Goal: Check status: Check status

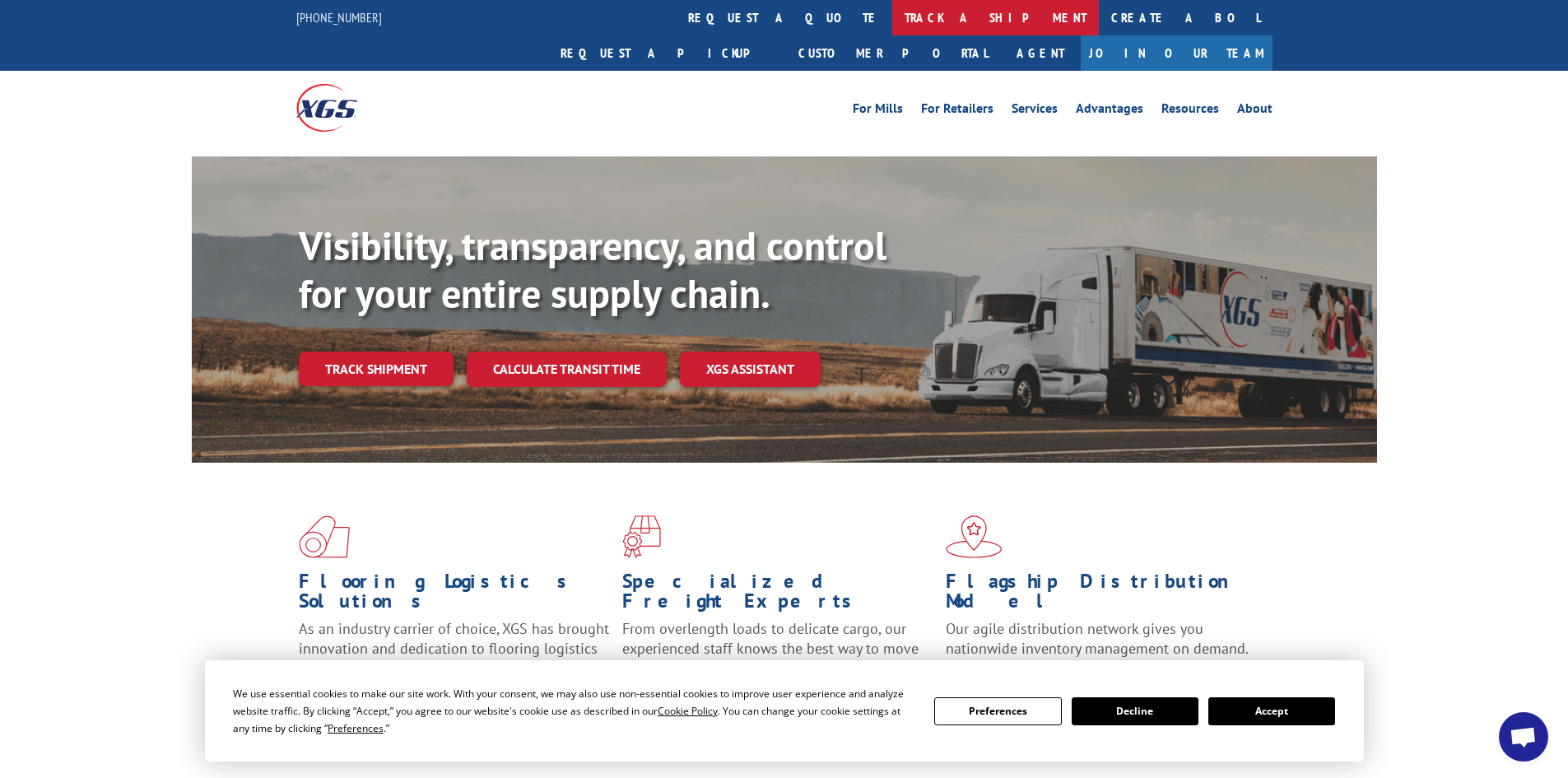
click at [892, 13] on link "track a shipment" at bounding box center [995, 18] width 206 height 35
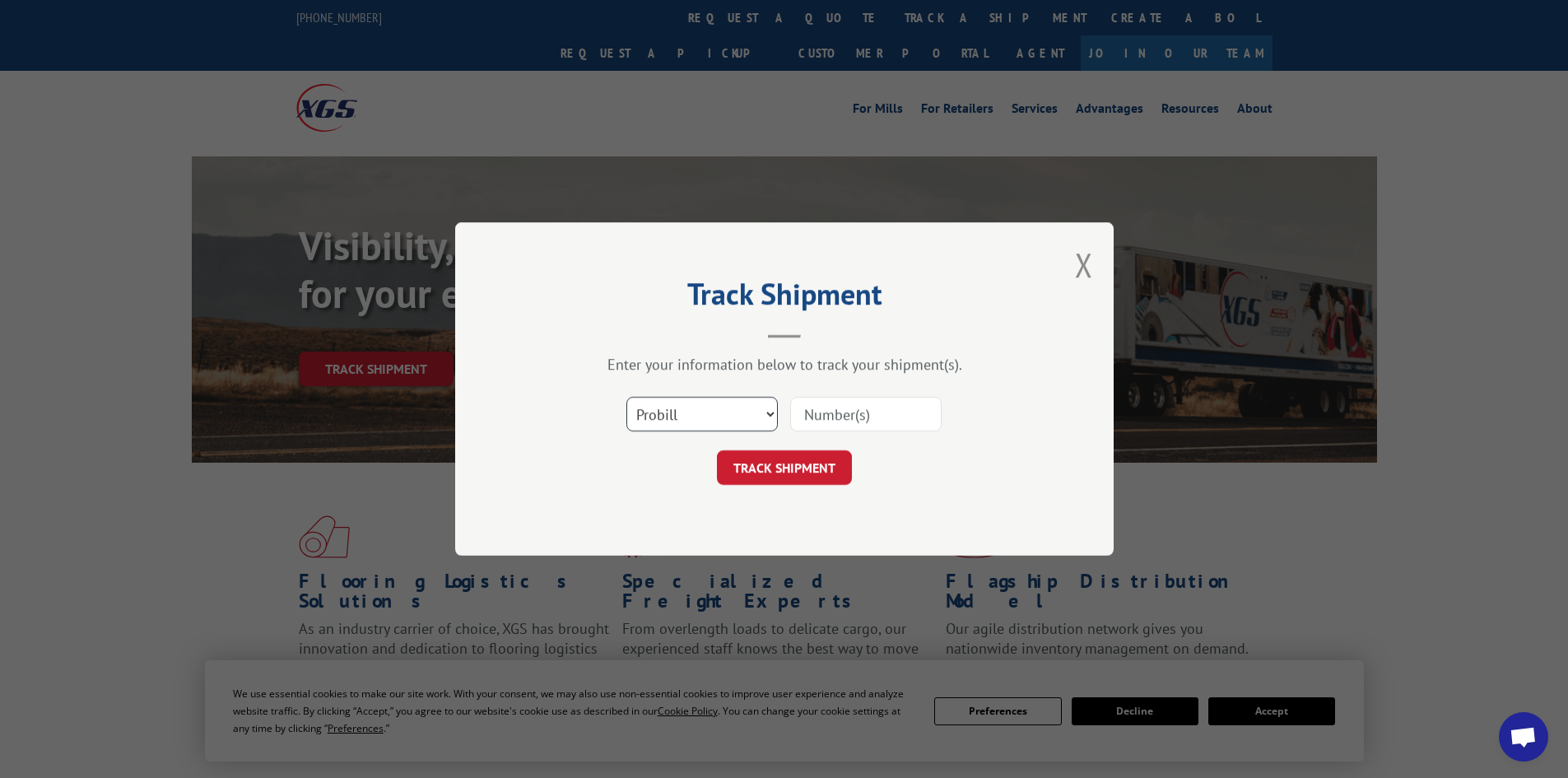
click at [688, 415] on select "Select category... Probill BOL PO" at bounding box center [701, 413] width 151 height 34
select select "bol"
click at [626, 396] on select "Select category... Probill BOL PO" at bounding box center [701, 413] width 151 height 34
click at [837, 422] on input at bounding box center [865, 413] width 151 height 34
paste input "5549071"
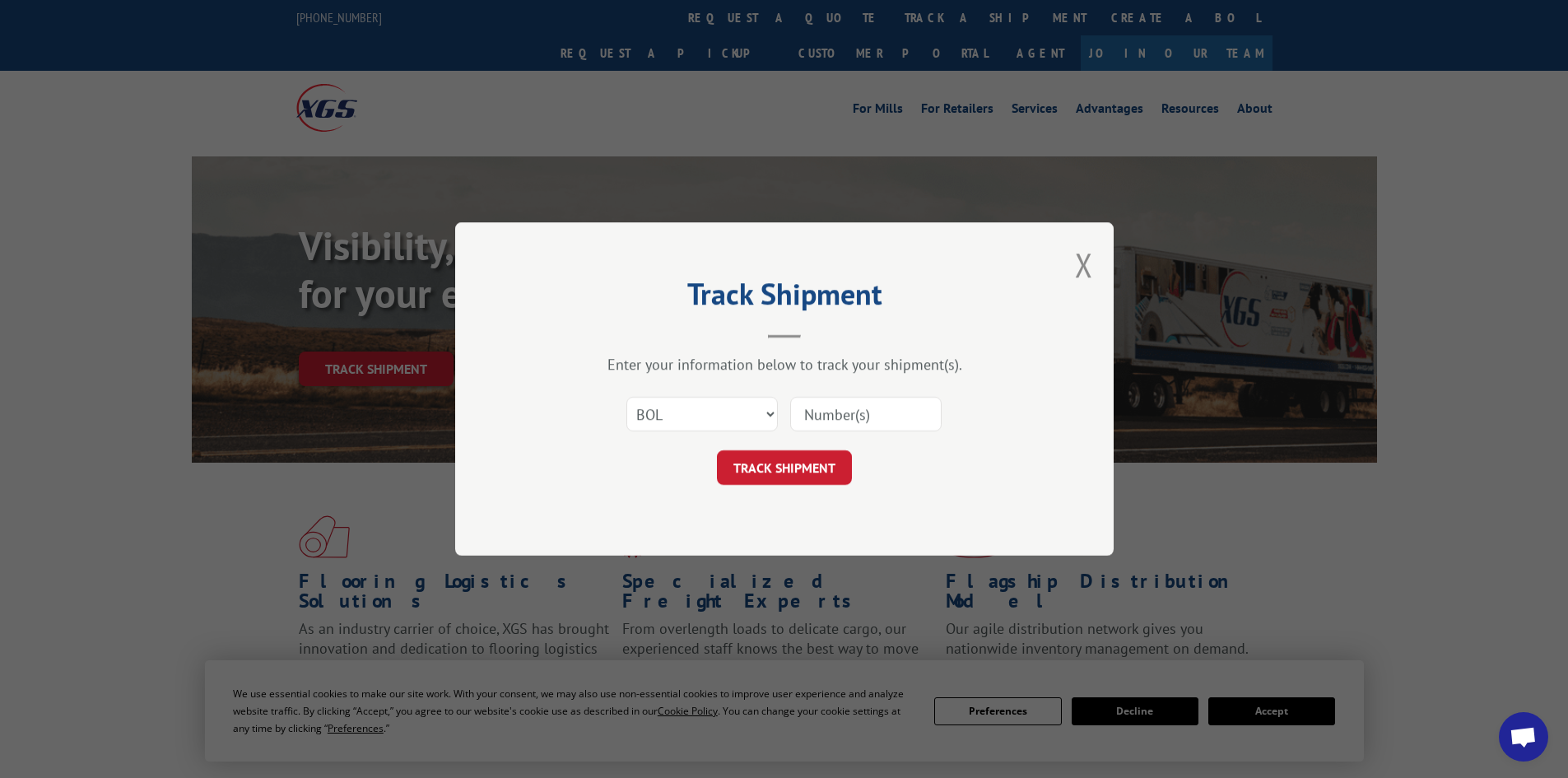
type input "5549071"
click button "TRACK SHIPMENT" at bounding box center [784, 466] width 135 height 34
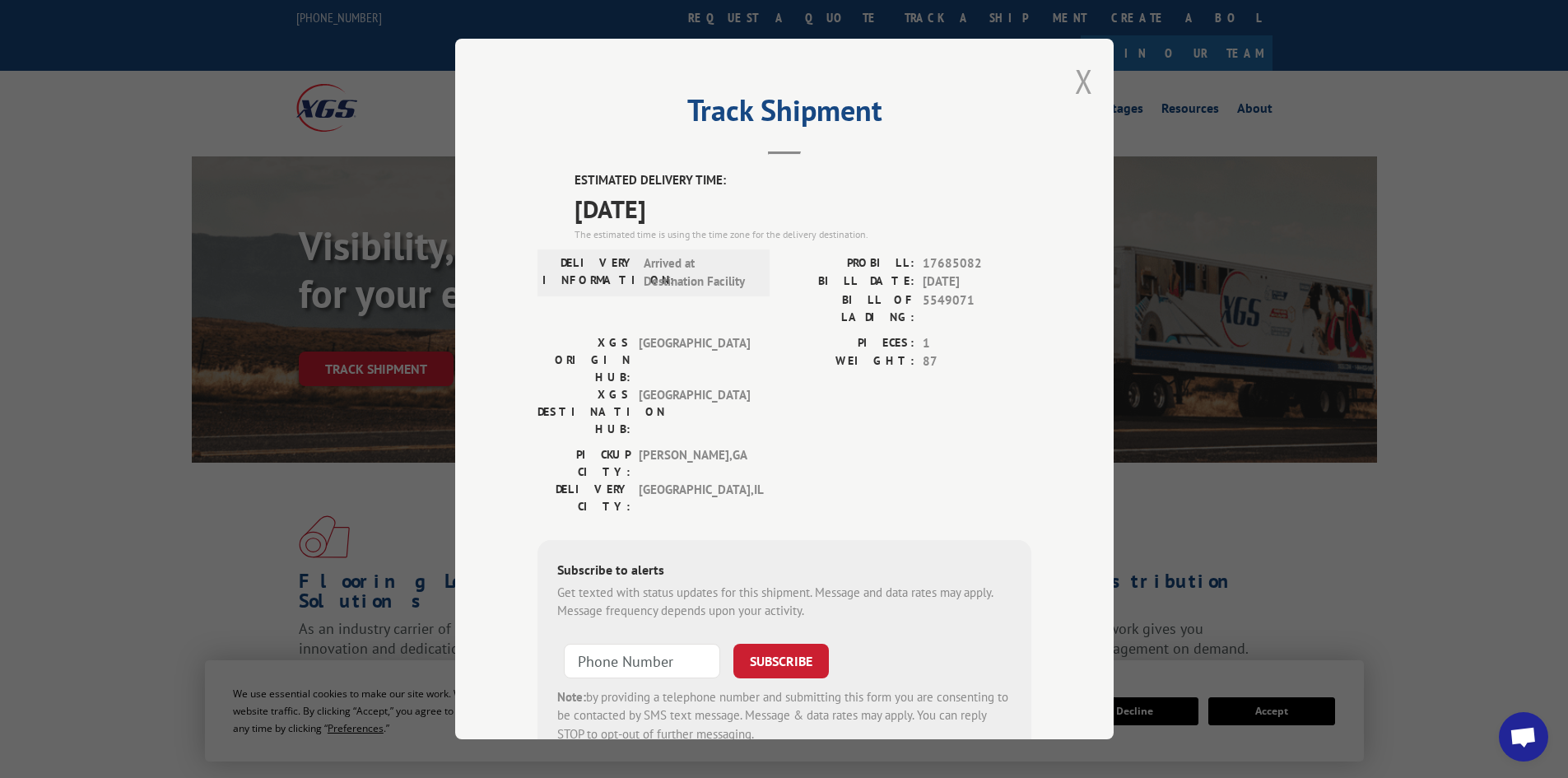
click at [1079, 83] on button "Close modal" at bounding box center [1084, 81] width 19 height 44
